Goal: Information Seeking & Learning: Check status

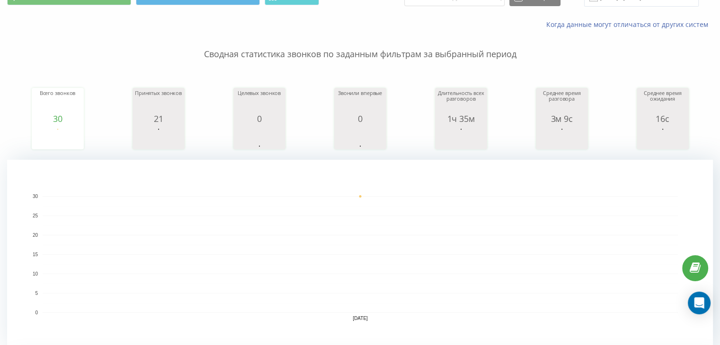
scroll to position [47, 0]
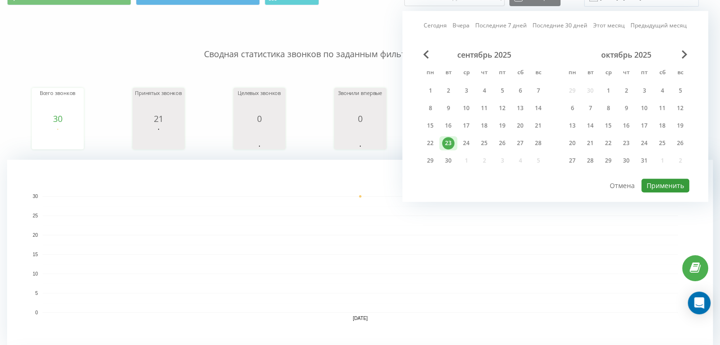
click at [659, 186] on button "Применить" at bounding box center [665, 186] width 48 height 14
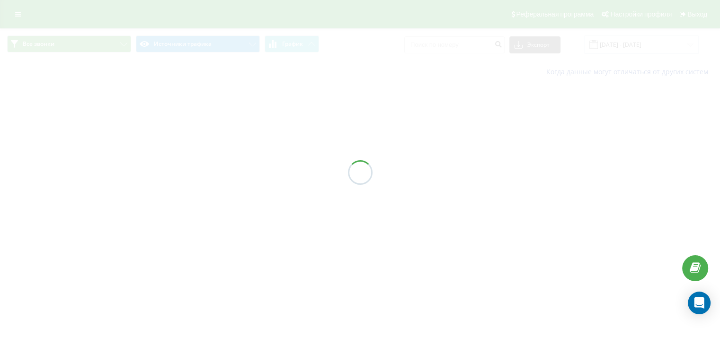
scroll to position [0, 0]
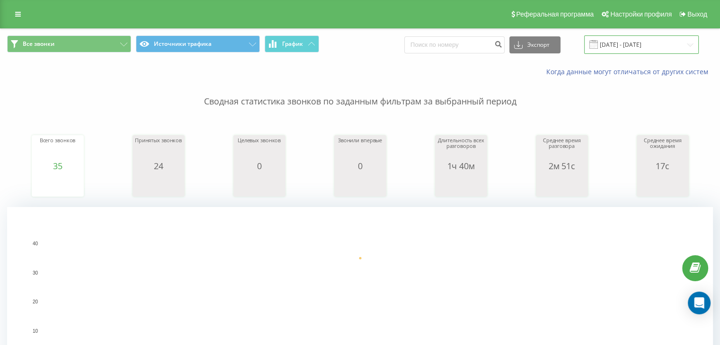
click at [652, 53] on input "[DATE] - [DATE]" at bounding box center [641, 44] width 115 height 18
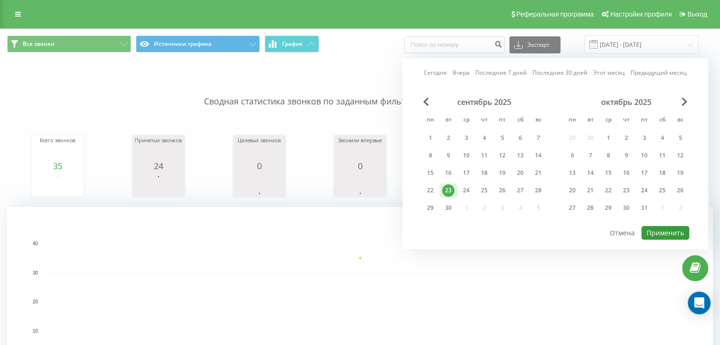
click at [659, 229] on button "Применить" at bounding box center [665, 233] width 48 height 14
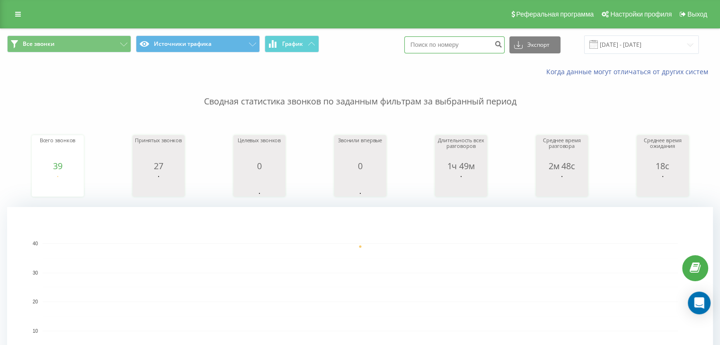
paste input "380660348984"
type input "380660348984"
click at [502, 45] on icon "submit" at bounding box center [498, 43] width 8 height 6
click at [638, 47] on input "[DATE] - [DATE]" at bounding box center [641, 44] width 115 height 18
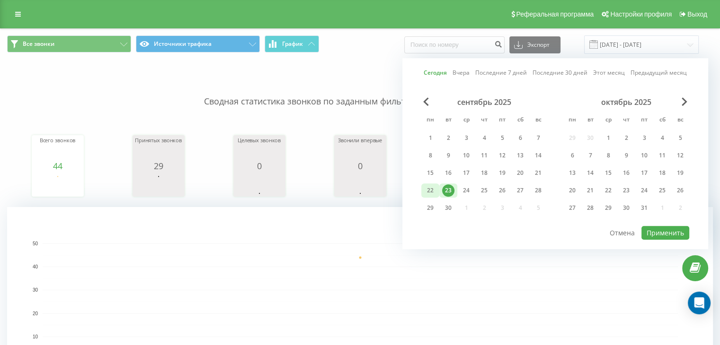
click at [432, 189] on div "22" at bounding box center [430, 191] width 12 height 12
click at [445, 191] on div "23" at bounding box center [448, 191] width 12 height 12
click at [674, 233] on button "Применить" at bounding box center [665, 233] width 48 height 14
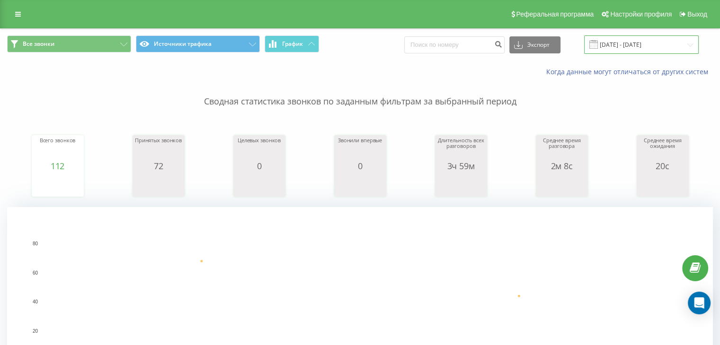
click at [643, 45] on input "[DATE] - [DATE]" at bounding box center [641, 44] width 115 height 18
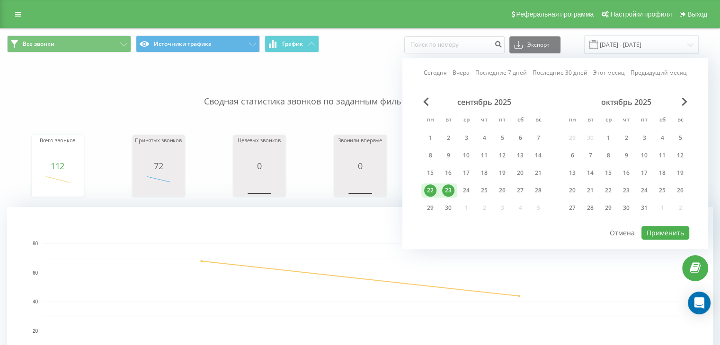
click at [445, 189] on div "23" at bounding box center [448, 191] width 12 height 12
click at [663, 236] on button "Применить" at bounding box center [665, 233] width 48 height 14
type input "[DATE] - [DATE]"
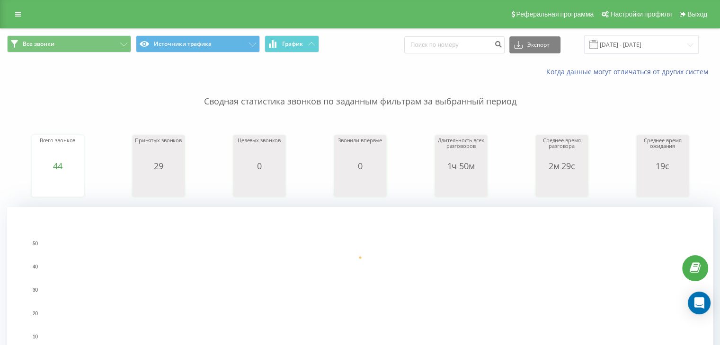
click at [61, 99] on p "Сводная статистика звонков по заданным фильтрам за выбранный период" at bounding box center [360, 92] width 706 height 31
click at [642, 46] on input "[DATE] - [DATE]" at bounding box center [641, 44] width 115 height 18
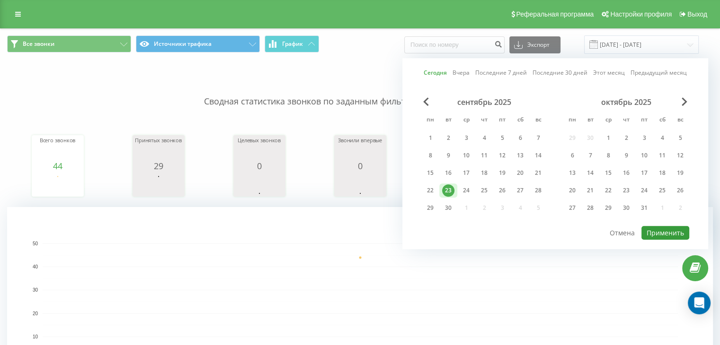
click at [678, 230] on button "Применить" at bounding box center [665, 233] width 48 height 14
